Goal: Task Accomplishment & Management: Complete application form

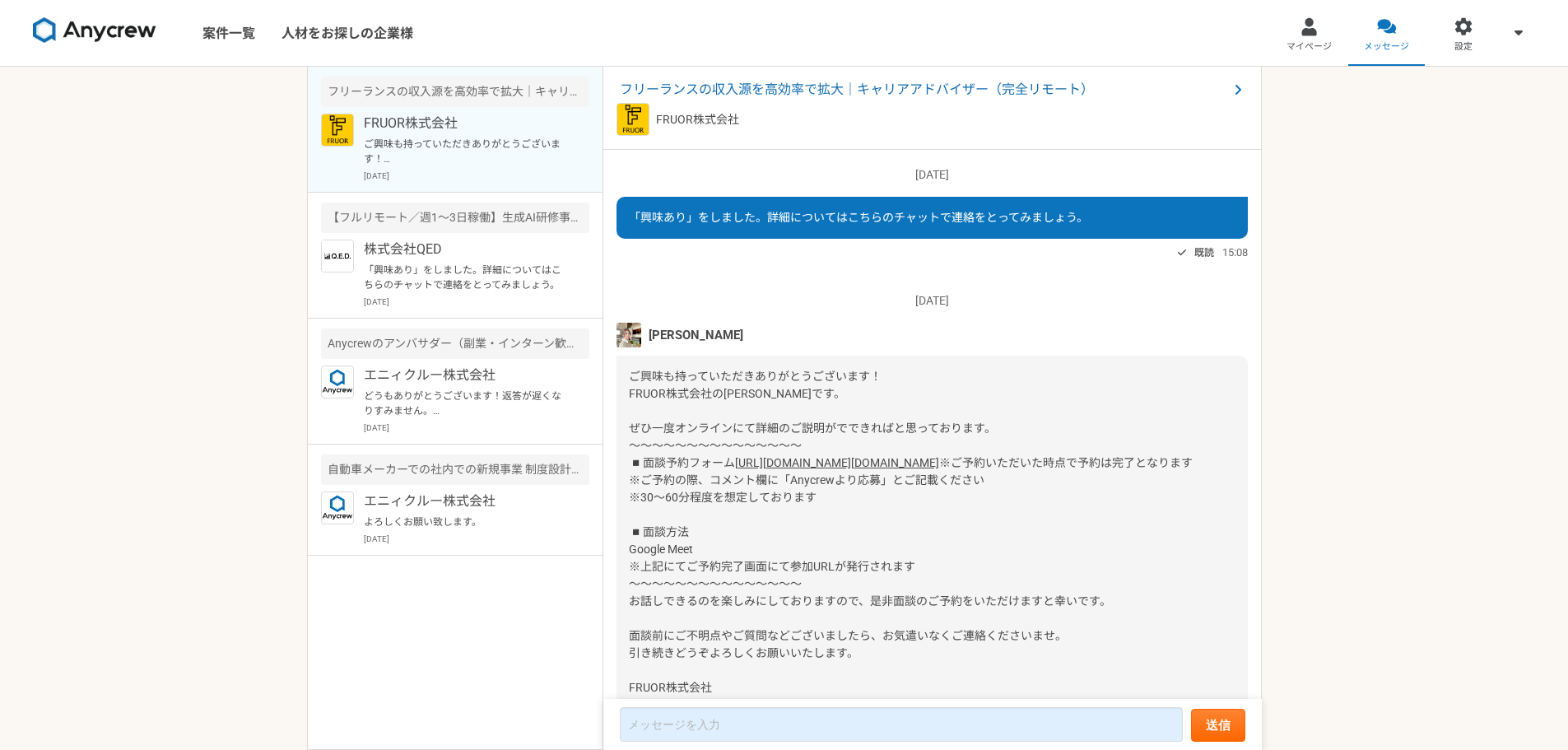
click at [631, 334] on img at bounding box center [629, 335] width 25 height 25
drag, startPoint x: 651, startPoint y: 332, endPoint x: 710, endPoint y: 338, distance: 59.3
click at [713, 342] on div "[PERSON_NAME]" at bounding box center [933, 335] width 632 height 25
copy span "[PERSON_NAME]"
click at [806, 469] on link "[URL][DOMAIN_NAME][DOMAIN_NAME]" at bounding box center [837, 463] width 204 height 13
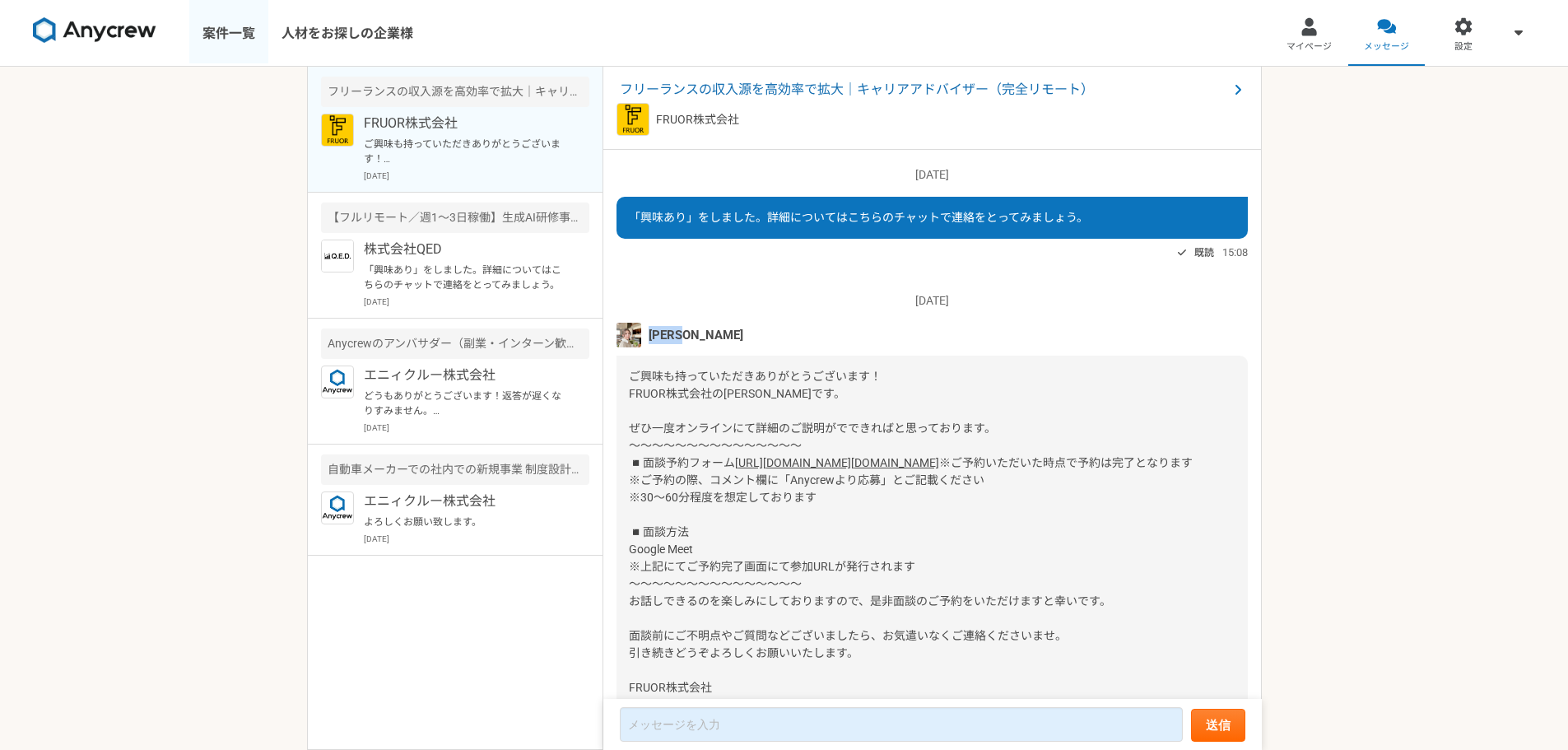
click at [232, 33] on link "案件一覧" at bounding box center [229, 33] width 79 height 66
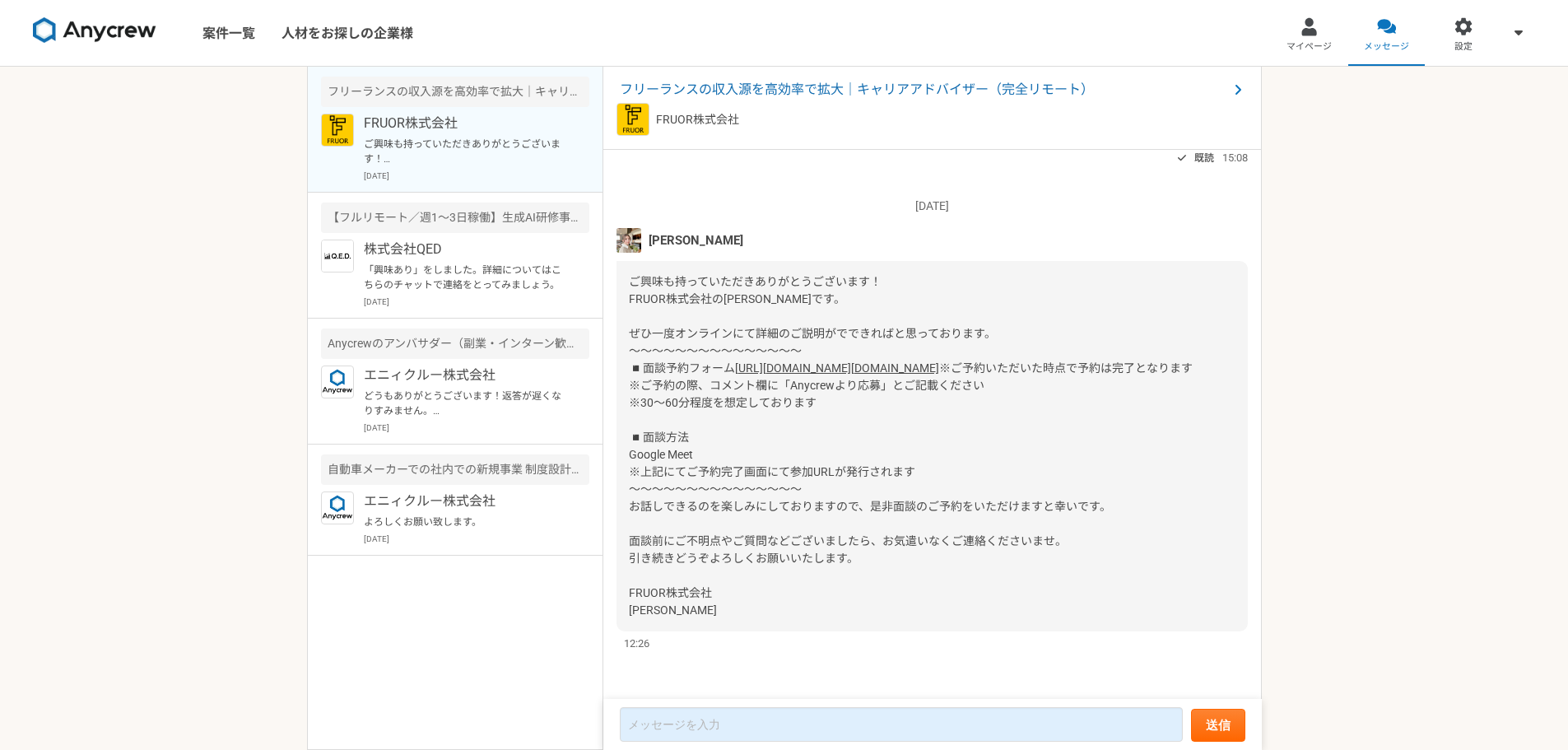
click at [747, 537] on span "※ご予約いただいた時点で予約は完了となります ※ご予約の際、コメント欄に「Anycrewより応募」とご記載ください ※30〜60分程度を想定しております ◾️…" at bounding box center [910, 489] width 564 height 256
drag, startPoint x: 755, startPoint y: 471, endPoint x: 775, endPoint y: 460, distance: 22.8
click at [755, 470] on span "※ご予約いただいた時点で予約は完了となります ※ご予約の際、コメント欄に「Anycrewより応募」とご記載ください ※30〜60分程度を想定しております ◾️…" at bounding box center [910, 489] width 564 height 256
drag, startPoint x: 791, startPoint y: 387, endPoint x: 882, endPoint y: 389, distance: 91.0
click at [882, 389] on span "※ご予約いただいた時点で予約は完了となります ※ご予約の際、コメント欄に「Anycrewより応募」とご記載ください ※30〜60分程度を想定しております ◾️…" at bounding box center [910, 489] width 564 height 256
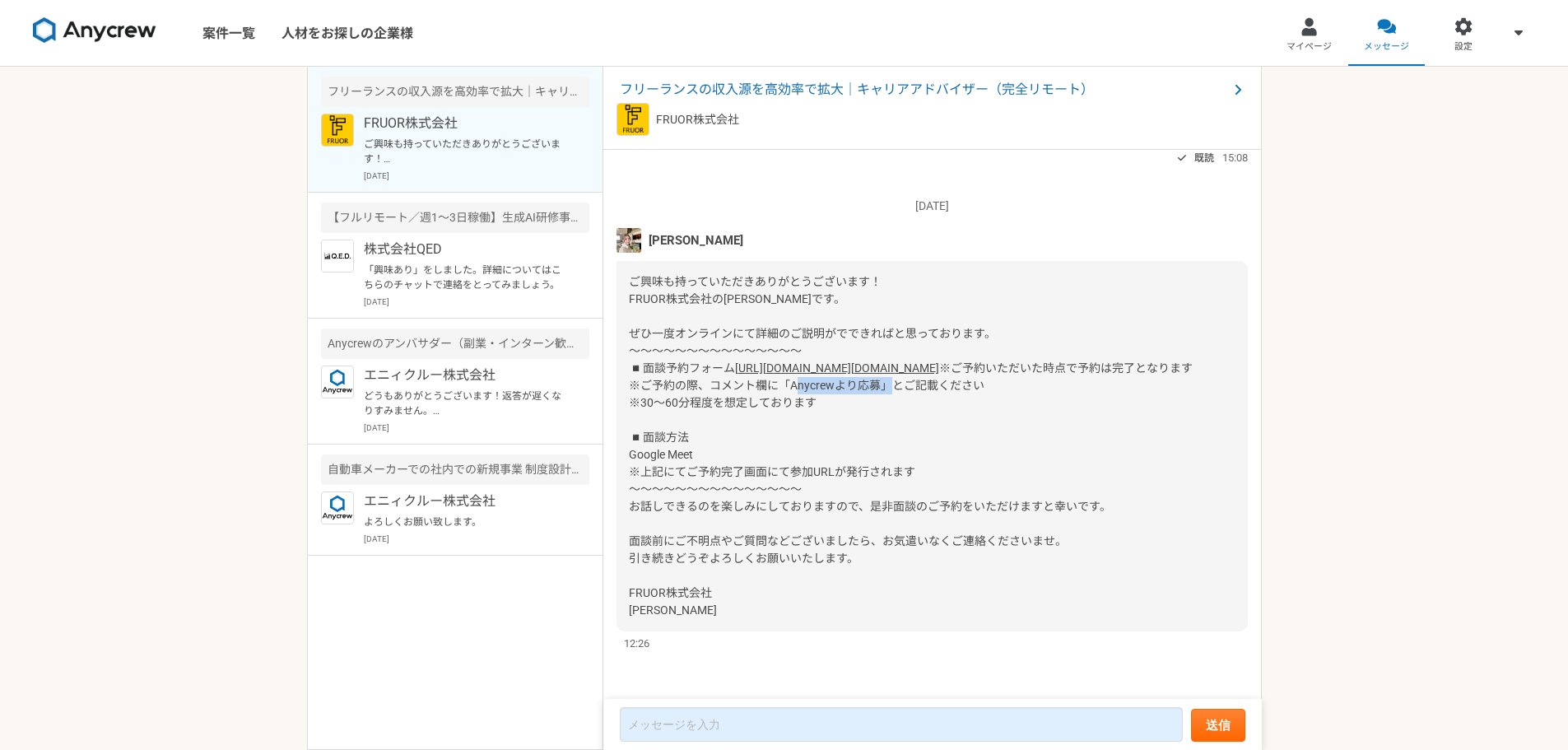
copy span "Anycrewより応募"
